Goal: Transaction & Acquisition: Purchase product/service

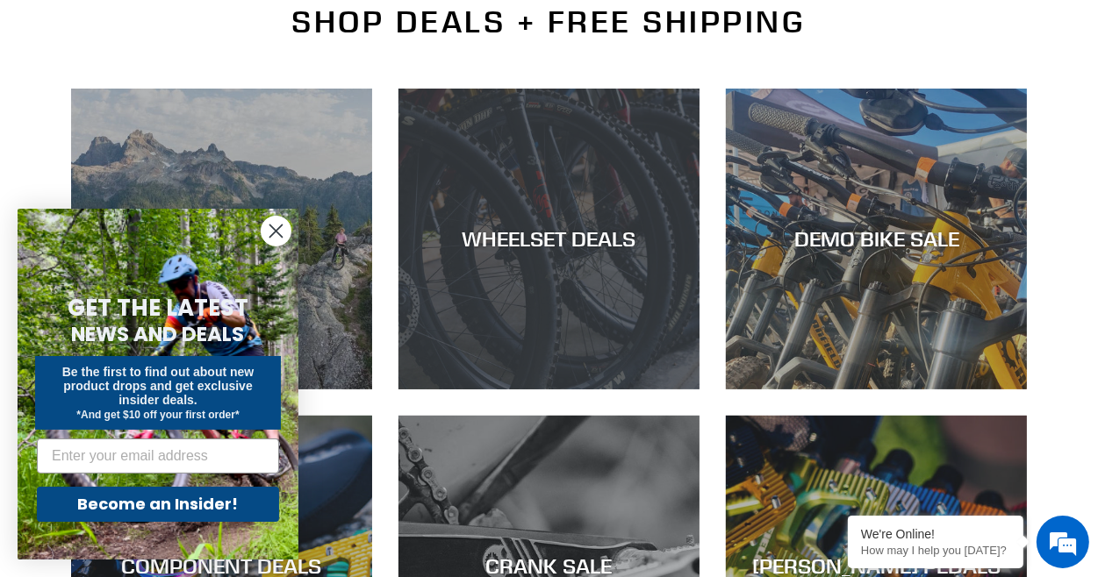
click at [586, 240] on div "WHEELSET DEALS" at bounding box center [548, 238] width 301 height 25
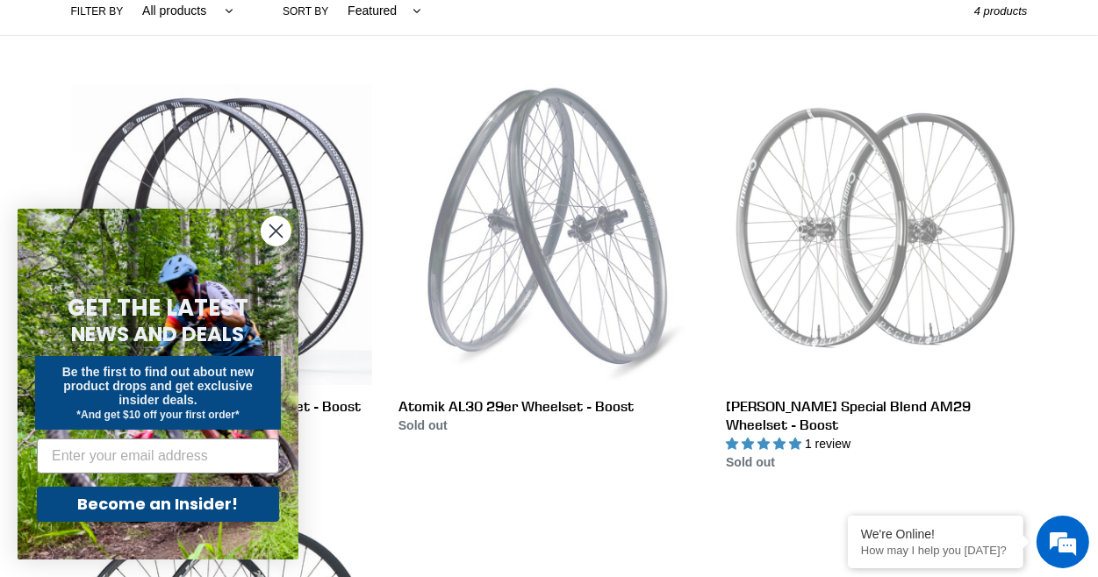
click at [281, 230] on circle "Close dialog" at bounding box center [276, 231] width 29 height 29
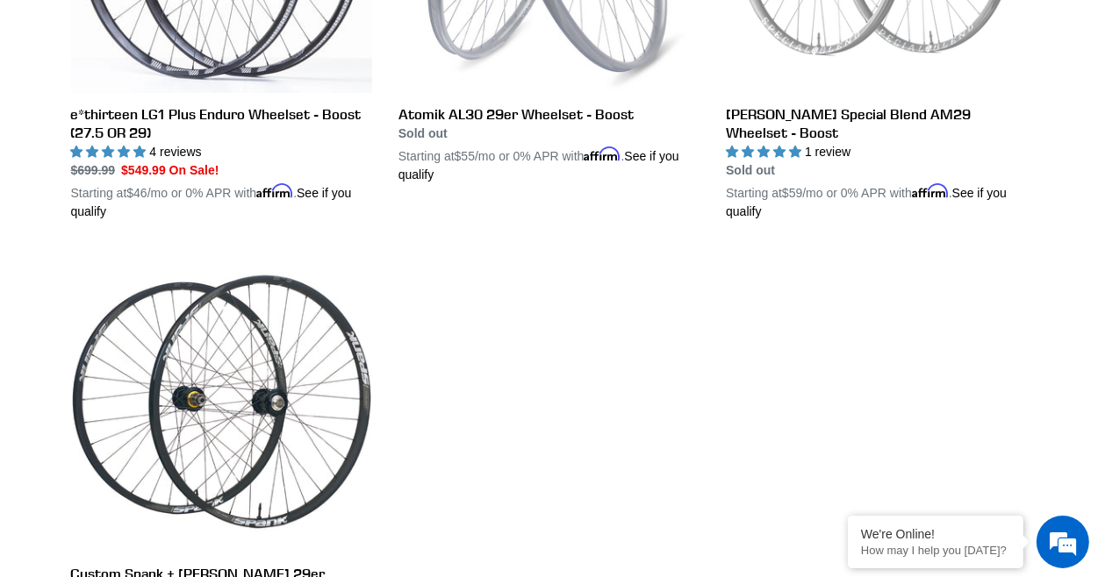
scroll to position [878, 0]
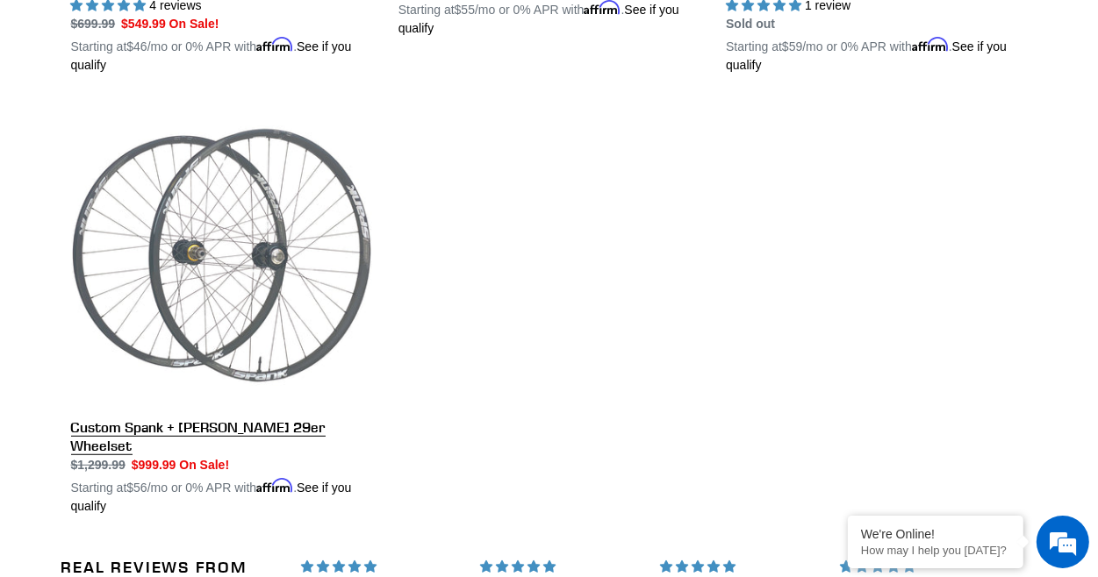
click at [197, 426] on link "Custom Spank + [PERSON_NAME] 29er Wheelset" at bounding box center [221, 310] width 301 height 411
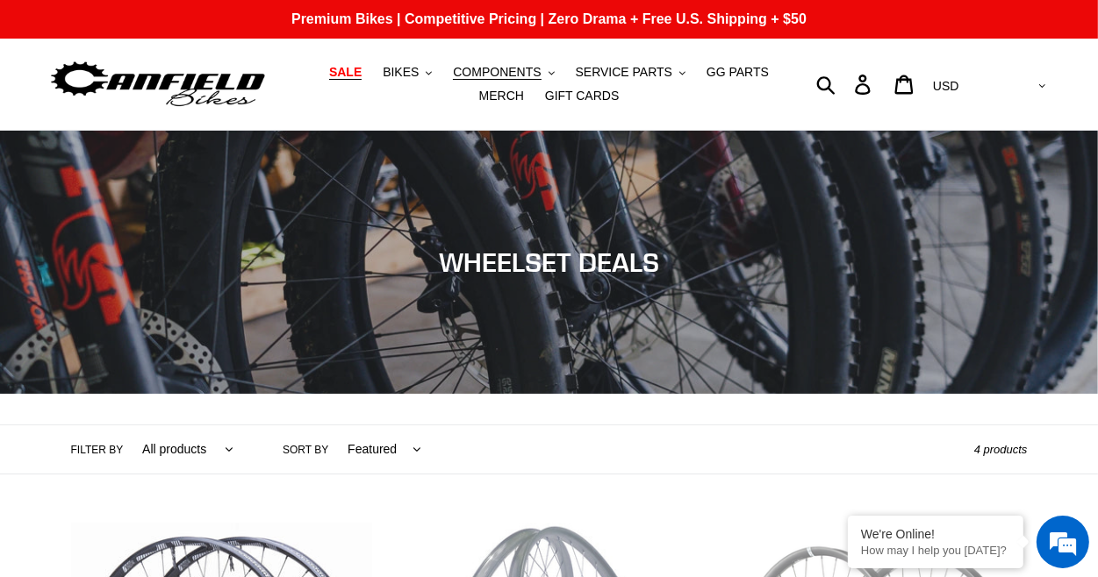
click at [329, 68] on span "SALE" at bounding box center [345, 72] width 32 height 15
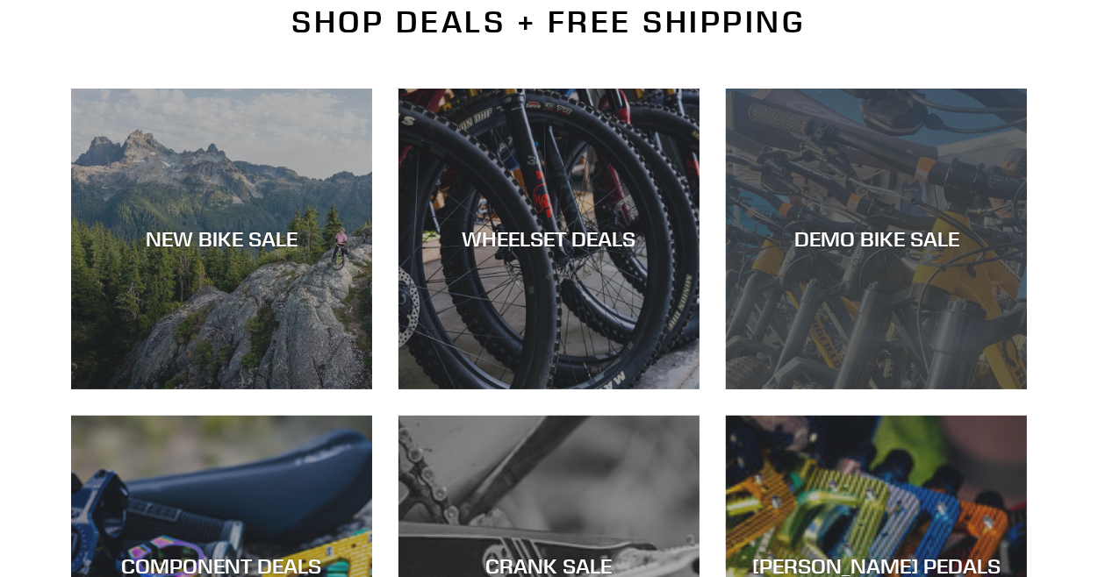
click at [909, 236] on div "DEMO BIKE SALE" at bounding box center [876, 238] width 301 height 25
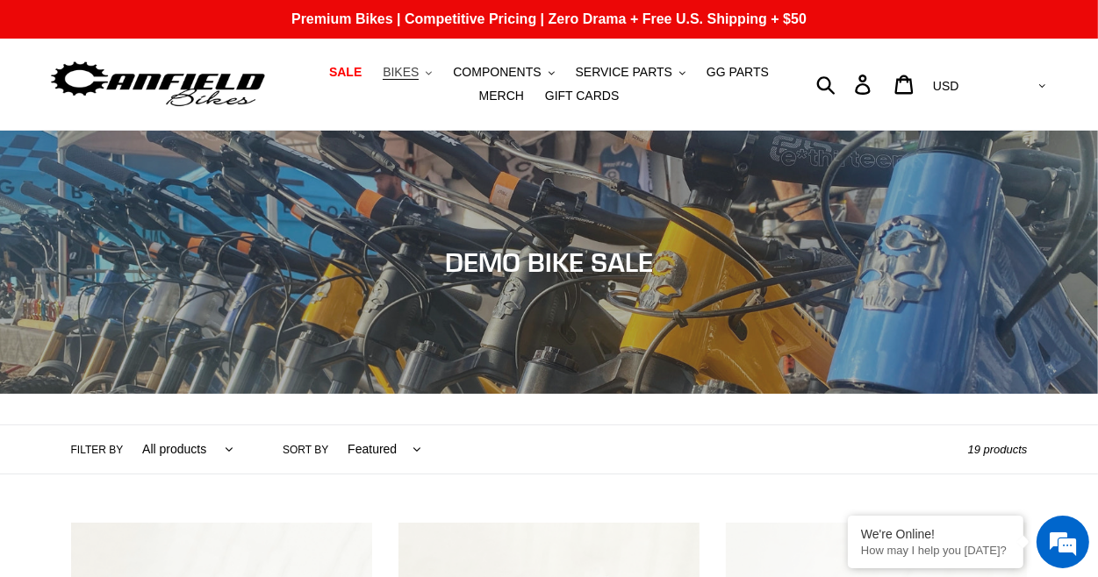
click at [385, 65] on span "BIKES" at bounding box center [401, 72] width 36 height 15
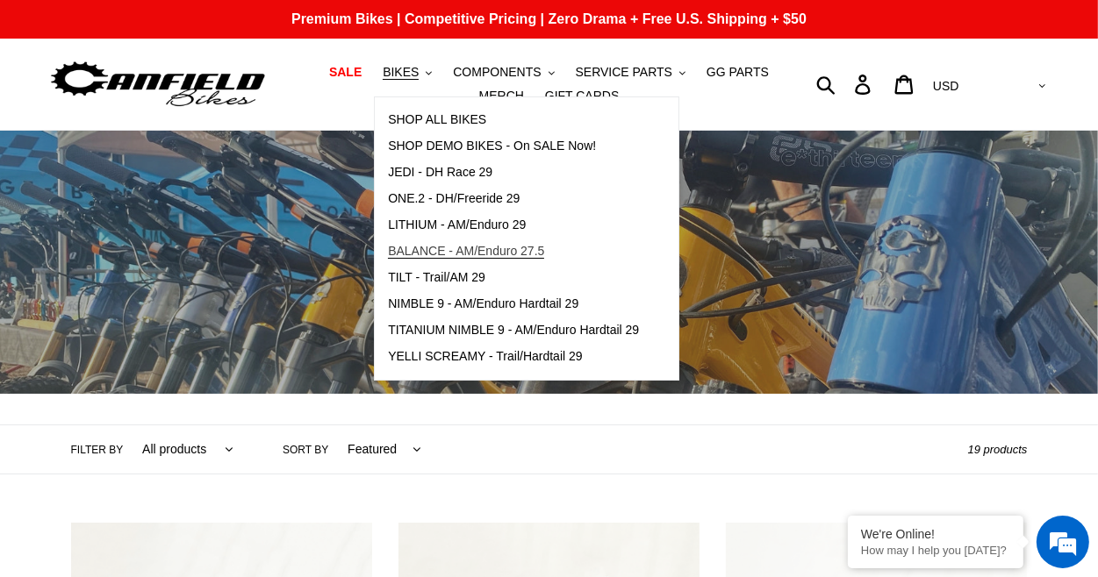
click at [473, 250] on span "BALANCE - AM/Enduro 27.5" at bounding box center [466, 251] width 156 height 15
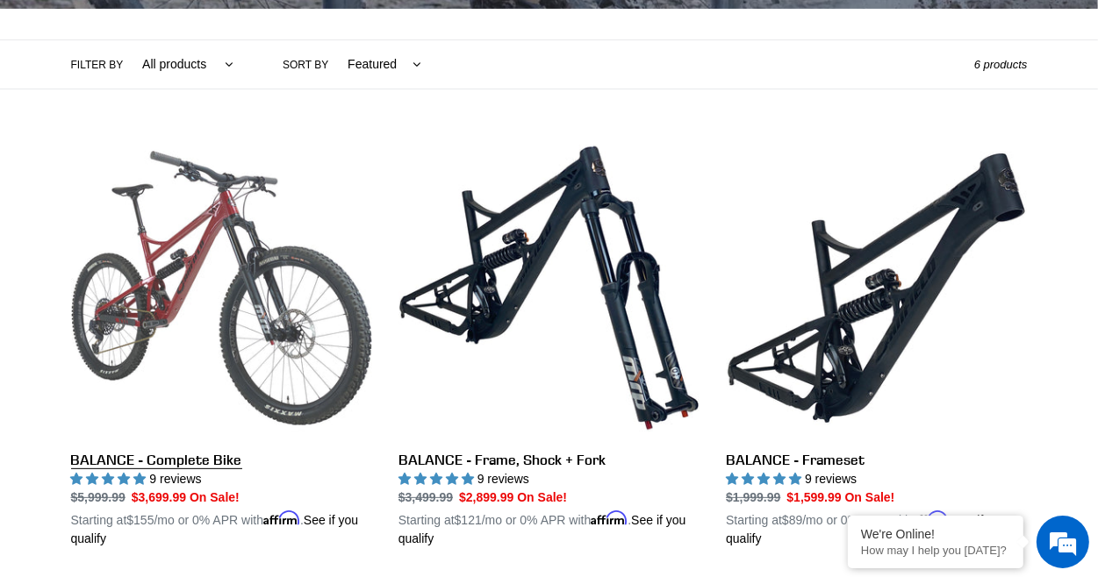
scroll to position [439, 0]
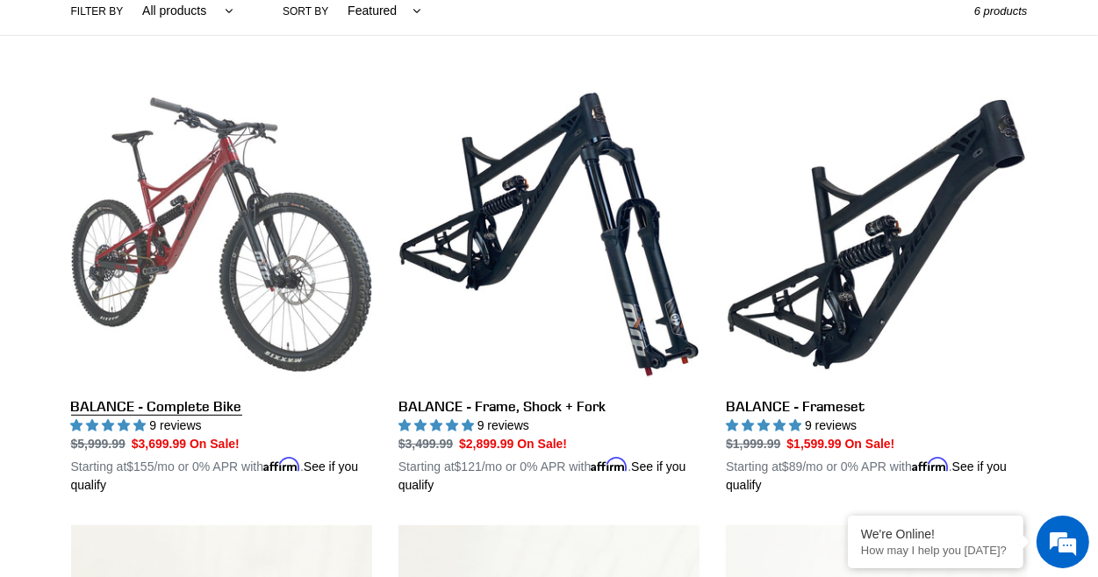
click at [184, 412] on link "BALANCE - Complete Bike" at bounding box center [221, 289] width 301 height 411
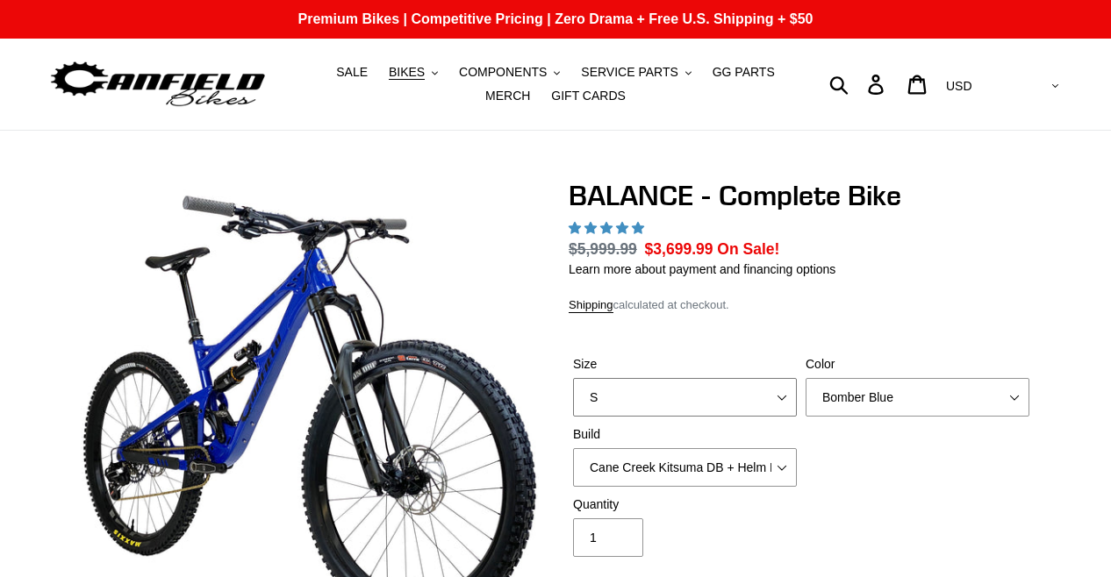
click at [772, 378] on select "S M L XL" at bounding box center [685, 397] width 224 height 39
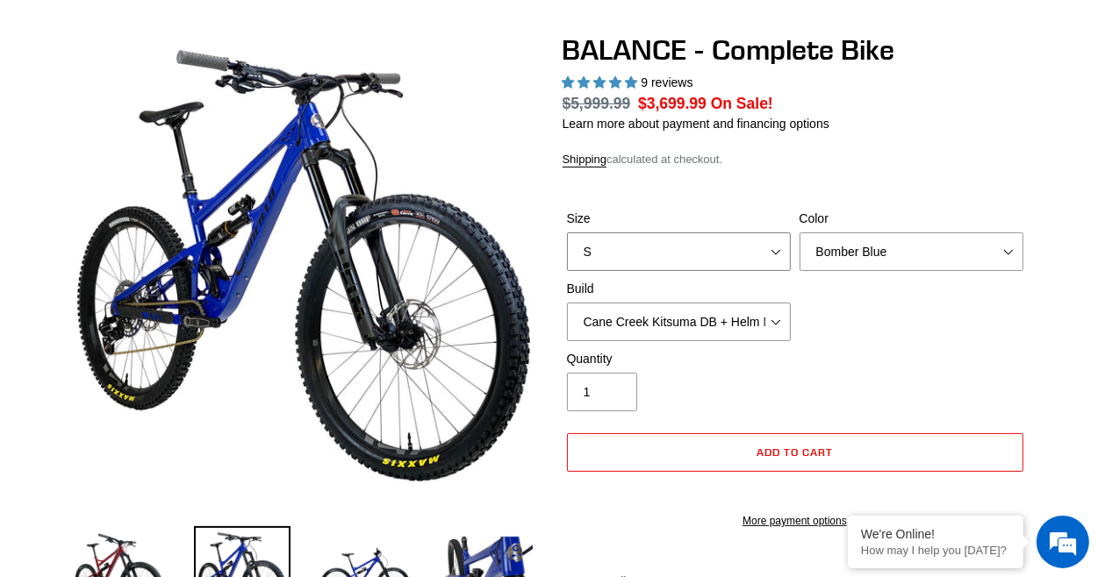
select select "highest-rating"
select select "L"
click at [567, 233] on select "S M L XL" at bounding box center [679, 252] width 224 height 39
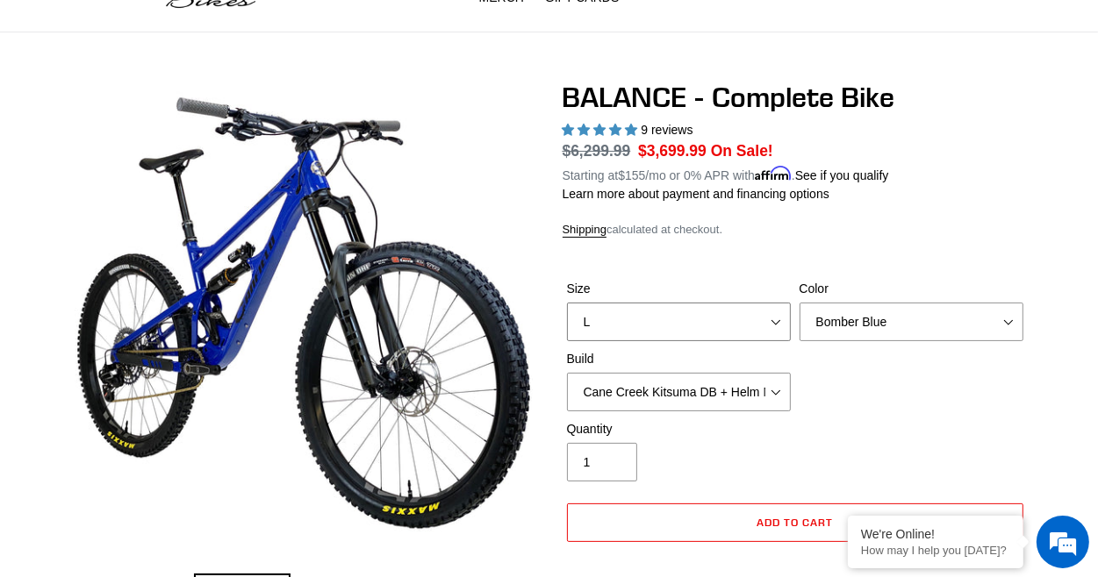
scroll to position [146, 0]
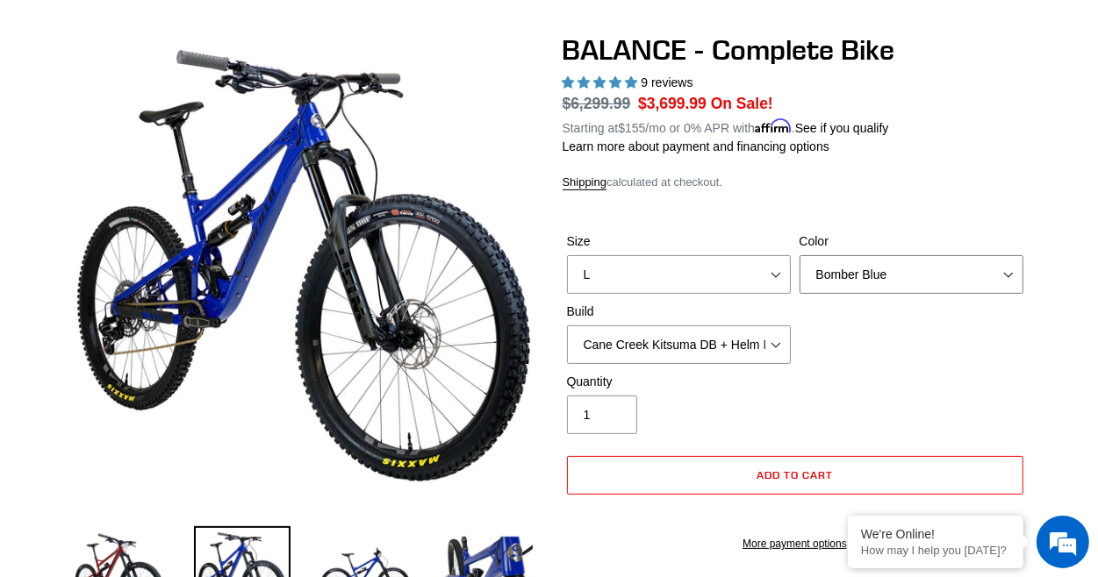
click at [944, 270] on select "Bomber Blue Goat's Blood Stealth Black" at bounding box center [911, 274] width 224 height 39
click at [799, 255] on select "Bomber Blue Goat's Blood Stealth Black" at bounding box center [911, 274] width 224 height 39
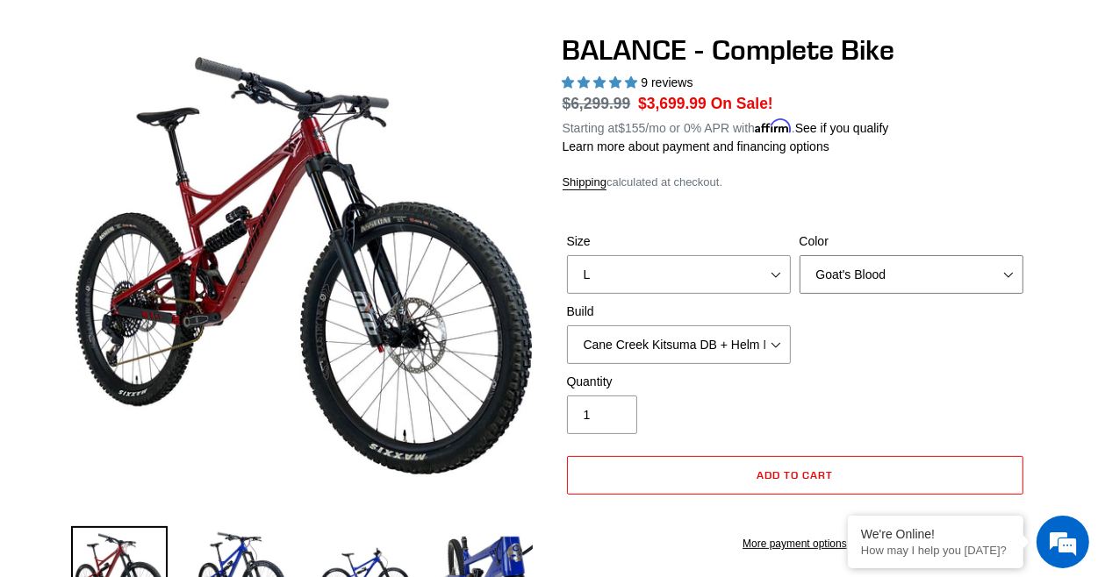
click at [924, 277] on select "Bomber Blue Goat's Blood Stealth Black" at bounding box center [911, 274] width 224 height 39
drag, startPoint x: 913, startPoint y: 273, endPoint x: 910, endPoint y: 287, distance: 14.3
click at [913, 273] on select "Bomber Blue Goat's Blood Stealth Black" at bounding box center [911, 274] width 224 height 39
select select "Stealth Black"
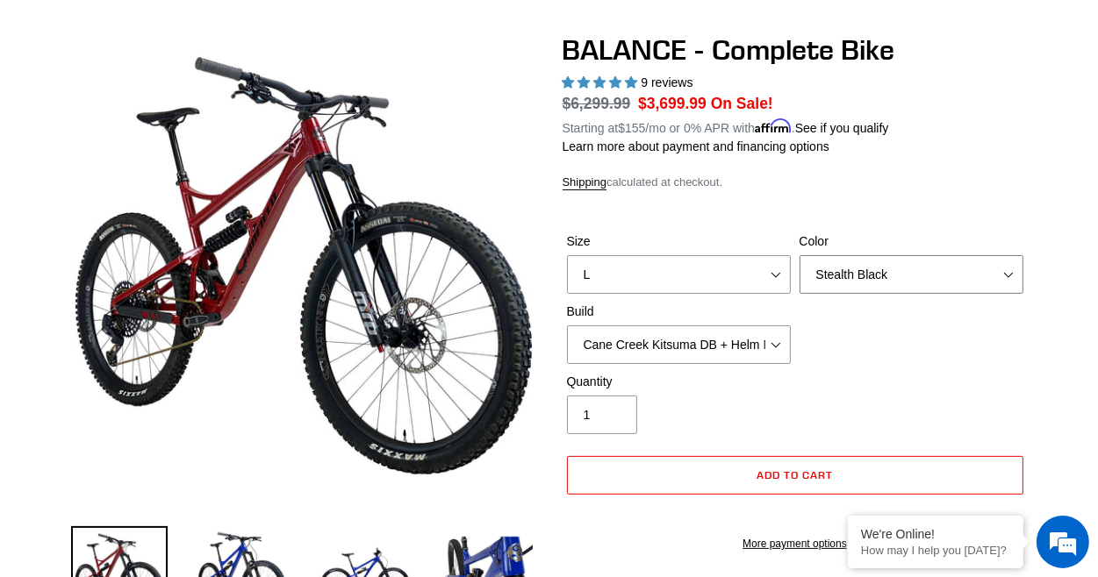
click at [799, 255] on select "Bomber Blue Goat's Blood Stealth Black" at bounding box center [911, 274] width 224 height 39
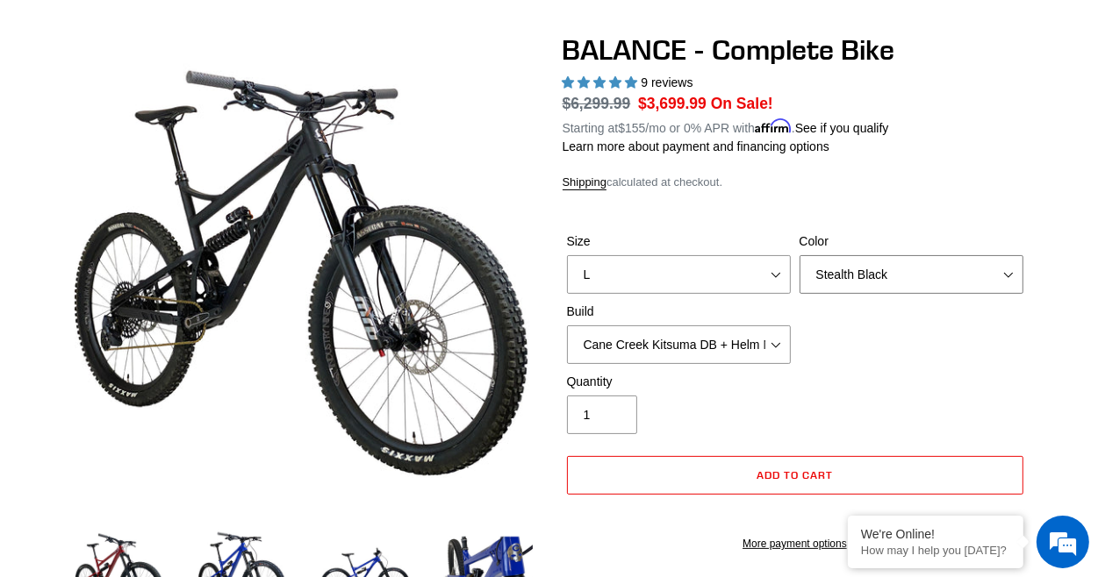
scroll to position [292, 0]
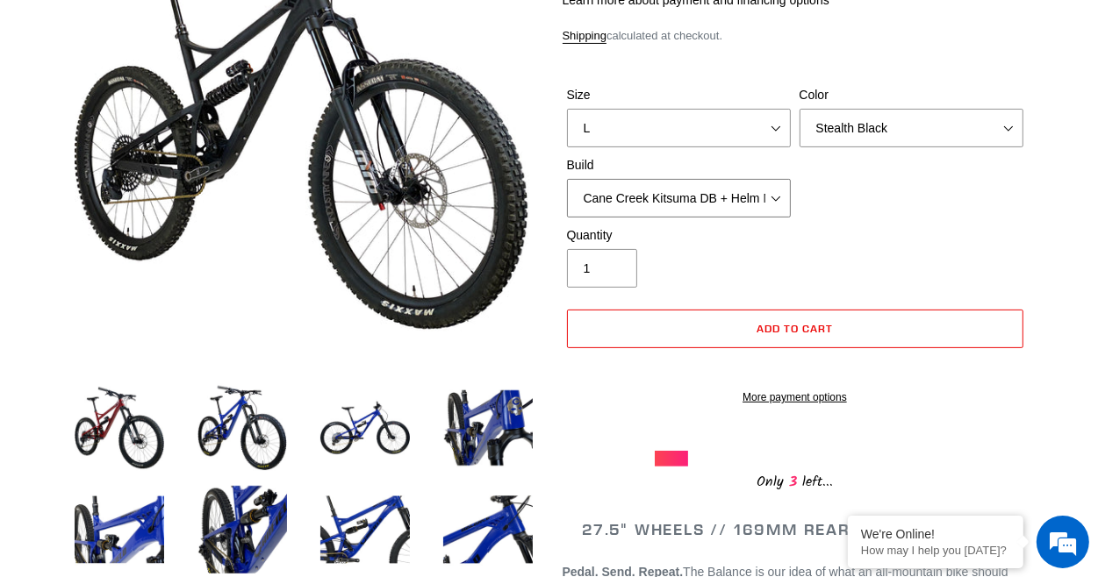
click at [770, 194] on select "Cane Creek Kitsuma DB + Helm MKII + SRAM GX Cane Creek Kitsuma DB + Helm MKII +…" at bounding box center [679, 198] width 224 height 39
click at [567, 179] on select "Cane Creek Kitsuma DB + Helm MKII + SRAM GX Cane Creek Kitsuma DB + Helm MKII +…" at bounding box center [679, 198] width 224 height 39
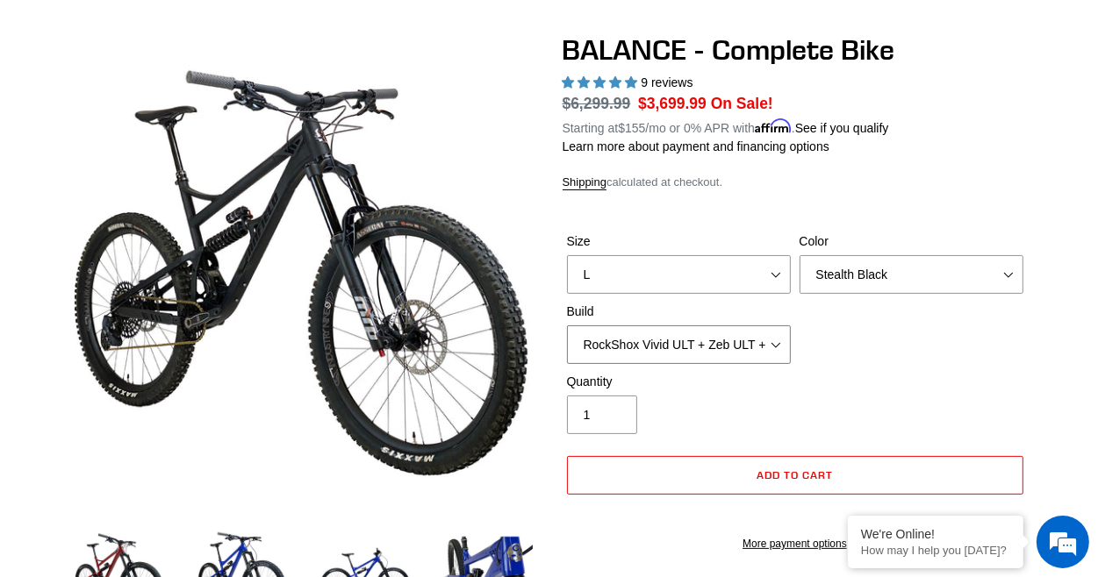
click at [785, 340] on select "Cane Creek Kitsuma DB + Helm MKII + SRAM GX Cane Creek Kitsuma DB + Helm MKII +…" at bounding box center [679, 345] width 224 height 39
click at [905, 347] on div "Size S M L XL Color Bomber Blue Goat's Blood Stealth Black Build Cane Creek Kit…" at bounding box center [795, 303] width 465 height 140
click at [766, 351] on select "Cane Creek Kitsuma DB + Helm MKII + SRAM GX Cane Creek Kitsuma DB + Helm MKII +…" at bounding box center [679, 345] width 224 height 39
click at [567, 326] on select "Cane Creek Kitsuma DB + Helm MKII + SRAM GX Cane Creek Kitsuma DB + Helm MKII +…" at bounding box center [679, 345] width 224 height 39
click at [762, 340] on select "Cane Creek Kitsuma DB + Helm MKII + SRAM GX Cane Creek Kitsuma DB + Helm MKII +…" at bounding box center [679, 345] width 224 height 39
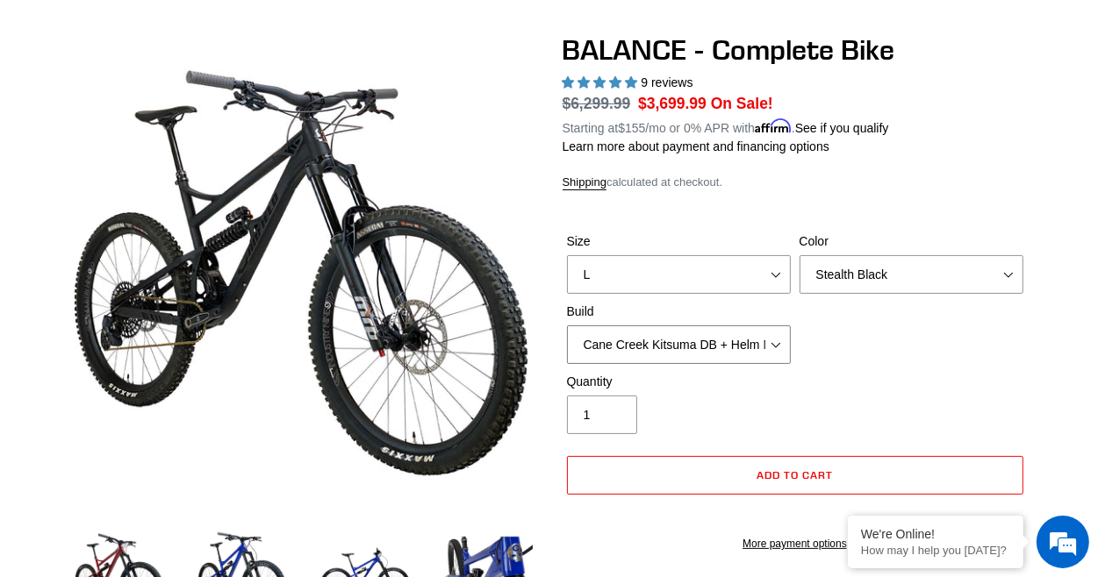
click at [567, 326] on select "Cane Creek Kitsuma DB + Helm MKII + SRAM GX Cane Creek Kitsuma DB + Helm MKII +…" at bounding box center [679, 345] width 224 height 39
click at [780, 342] on select "Cane Creek Kitsuma DB + Helm MKII + SRAM GX Cane Creek Kitsuma DB + Helm MKII +…" at bounding box center [679, 345] width 224 height 39
select select "Cane Creek Kitsuma DB + Helm MKII + SRAM GX"
click at [567, 326] on select "Cane Creek Kitsuma DB + Helm MKII + SRAM GX Cane Creek Kitsuma DB + Helm MKII +…" at bounding box center [679, 345] width 224 height 39
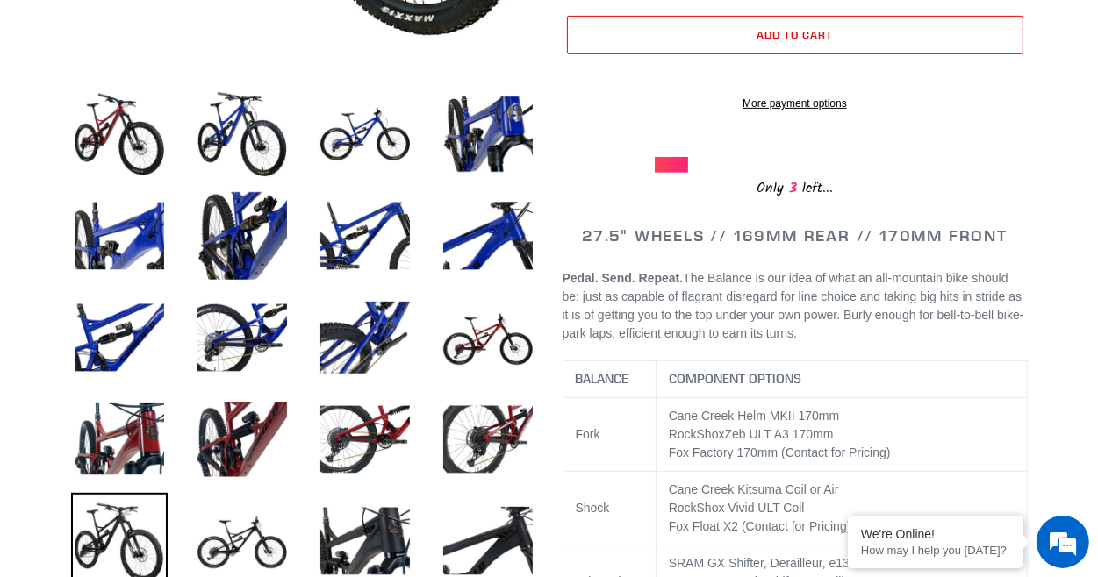
scroll to position [584, 0]
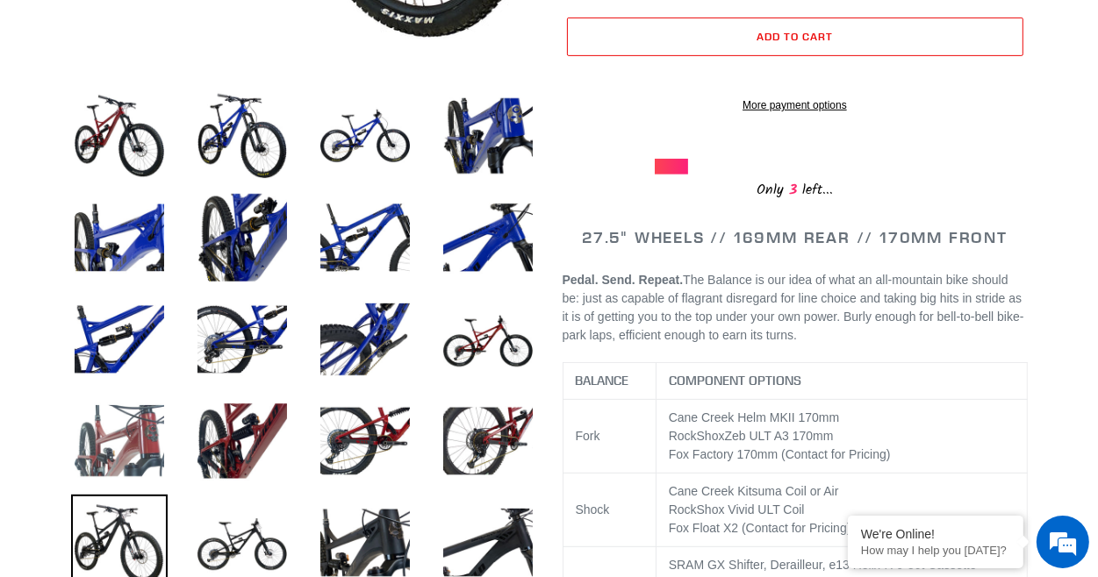
click at [116, 433] on img at bounding box center [119, 441] width 97 height 97
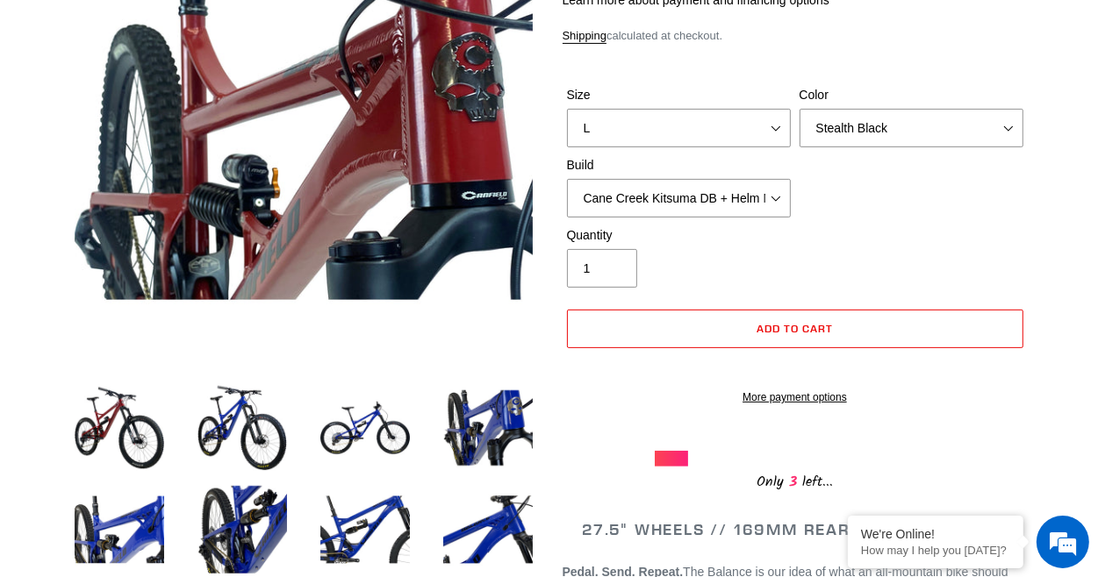
scroll to position [439, 0]
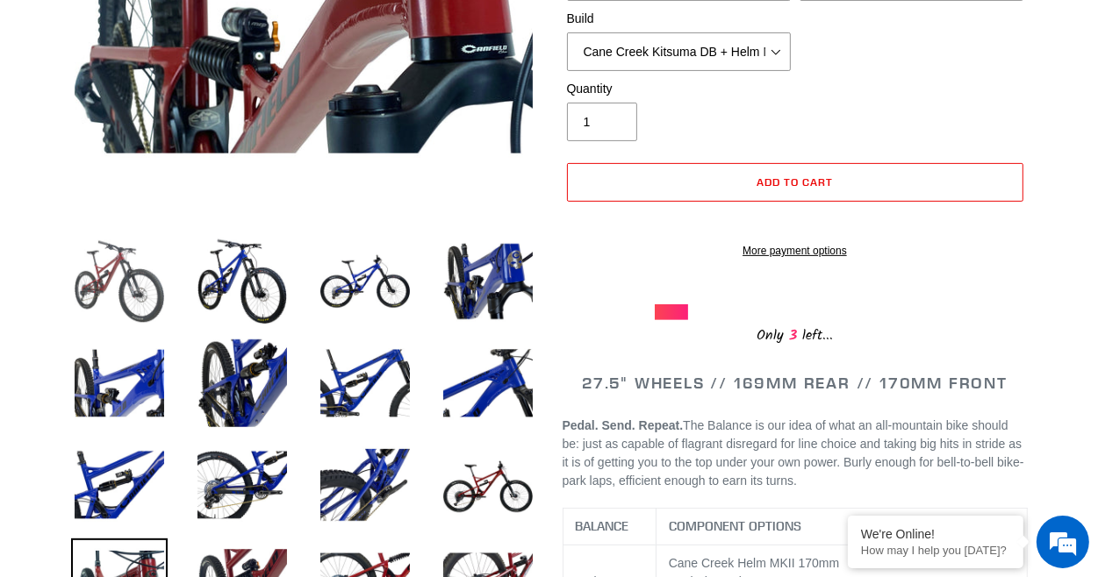
click at [102, 299] on img at bounding box center [119, 281] width 97 height 97
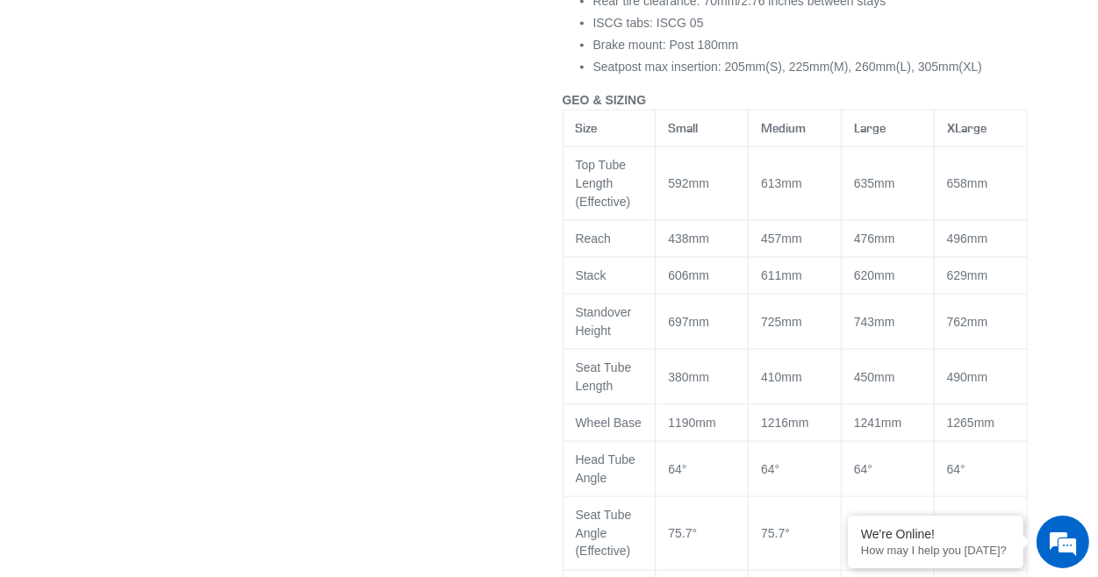
scroll to position [878, 0]
